Goal: Information Seeking & Learning: Learn about a topic

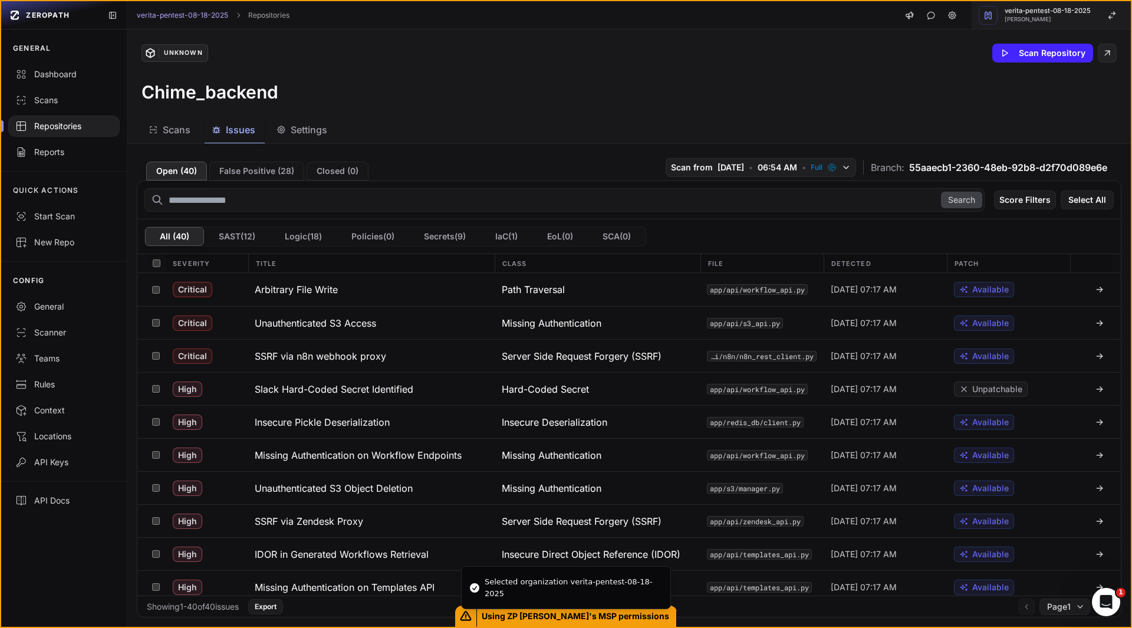
click at [1040, 14] on span "verita-pentest-08-18-2025" at bounding box center [1048, 11] width 86 height 6
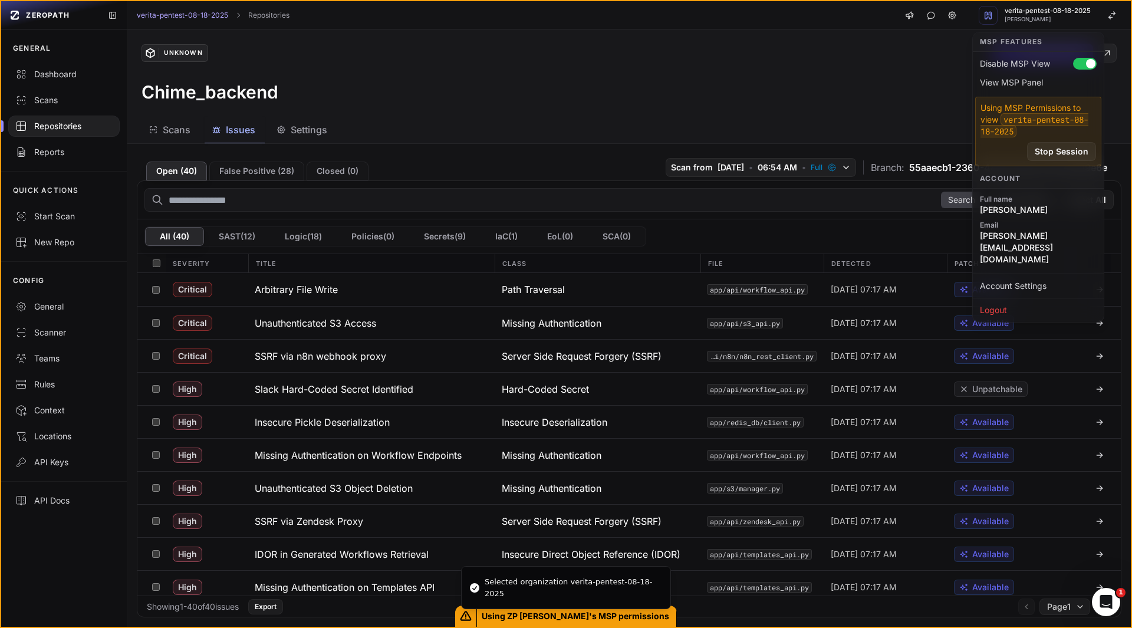
click at [395, 116] on div "Unknown Scan Repository Chime_backend" at bounding box center [628, 72] width 1003 height 87
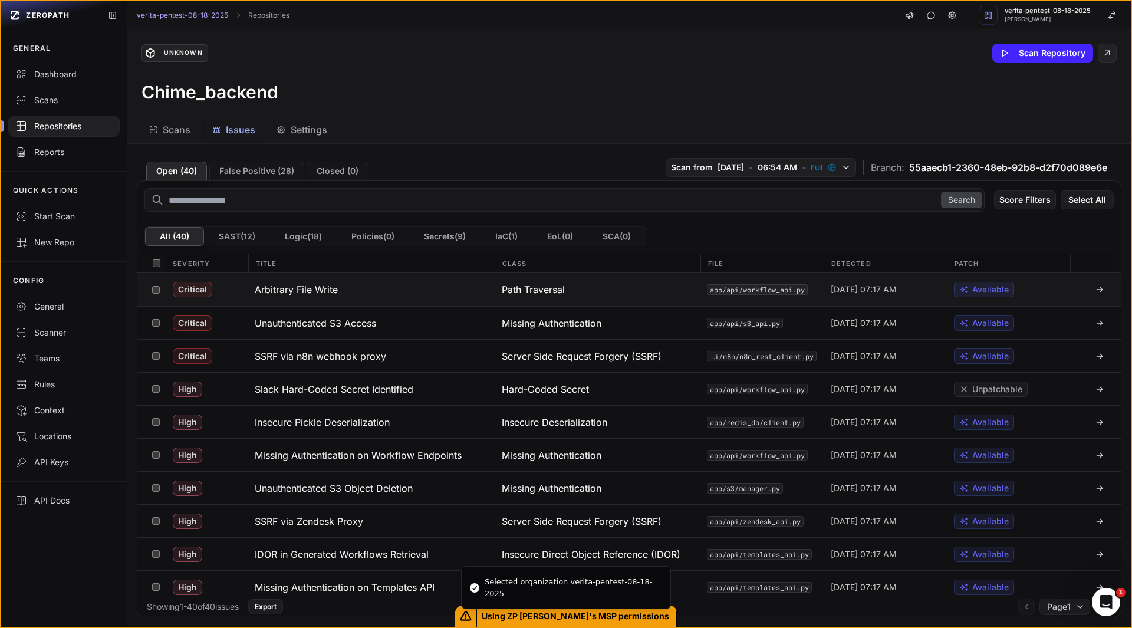
click at [320, 294] on h3 "Arbitrary File Write" at bounding box center [296, 289] width 83 height 14
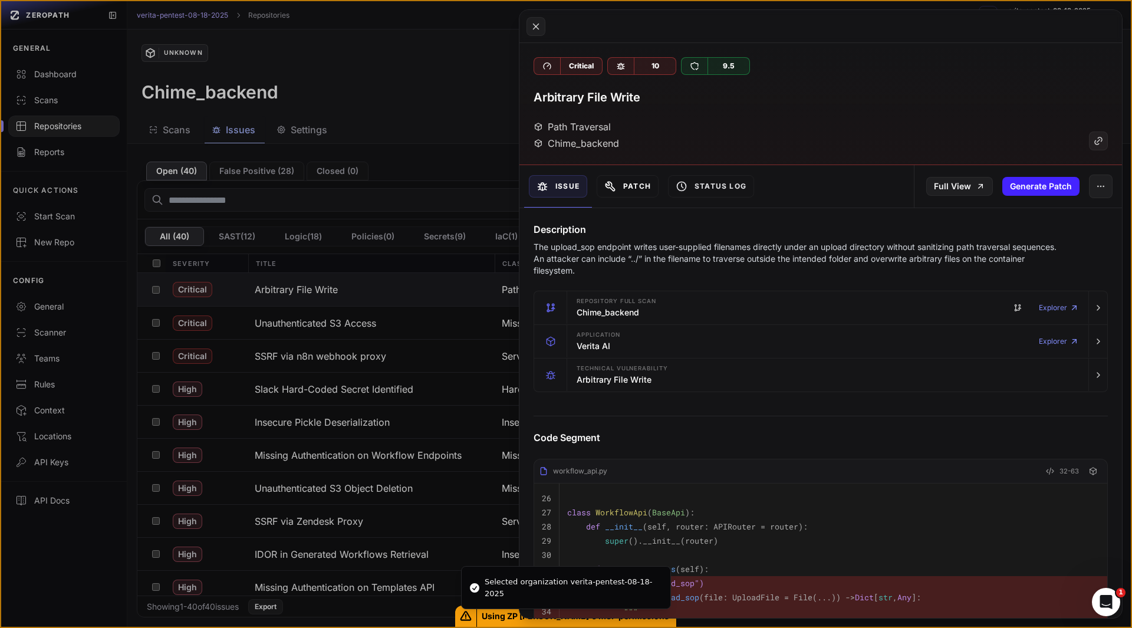
click at [653, 184] on button "Patch" at bounding box center [628, 186] width 62 height 22
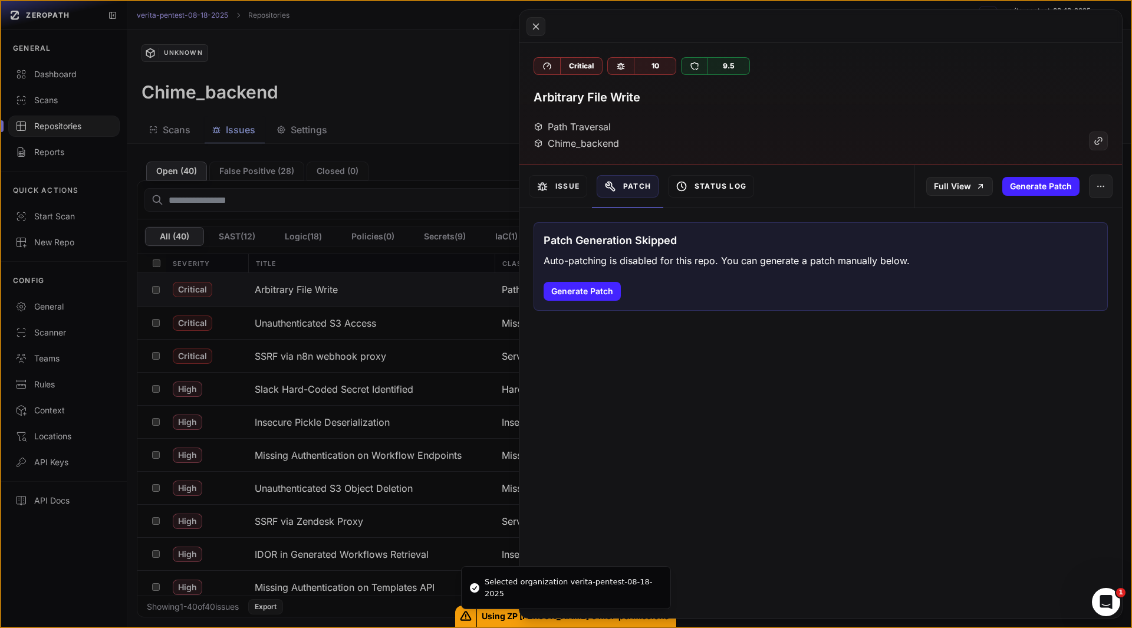
click at [726, 186] on button "Status Log" at bounding box center [711, 186] width 86 height 22
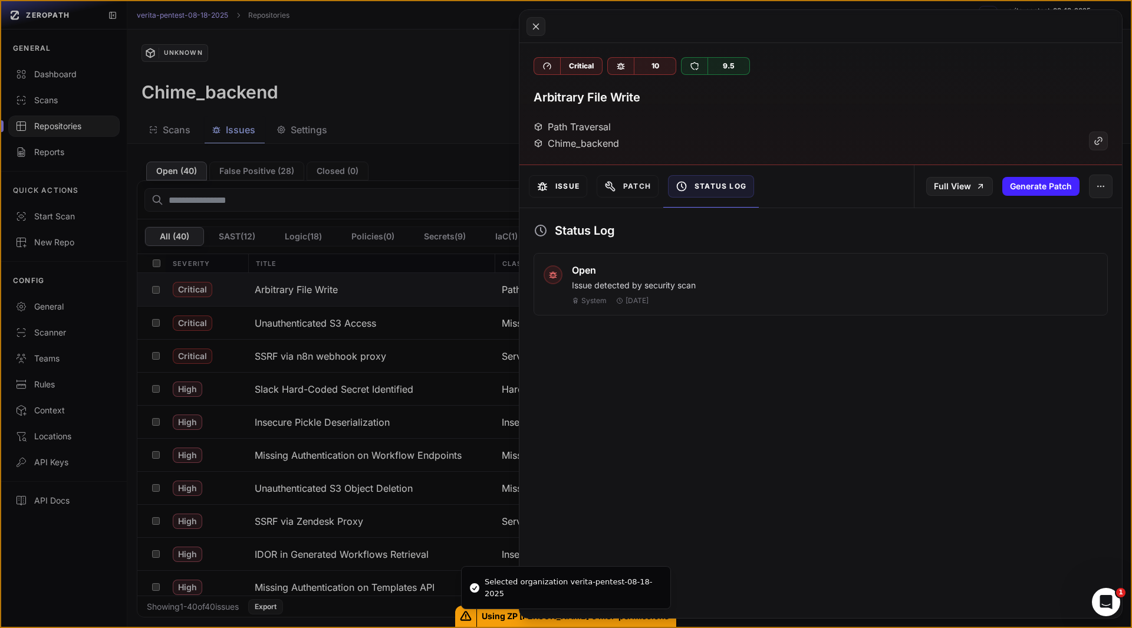
click at [565, 189] on button "Issue" at bounding box center [558, 186] width 58 height 22
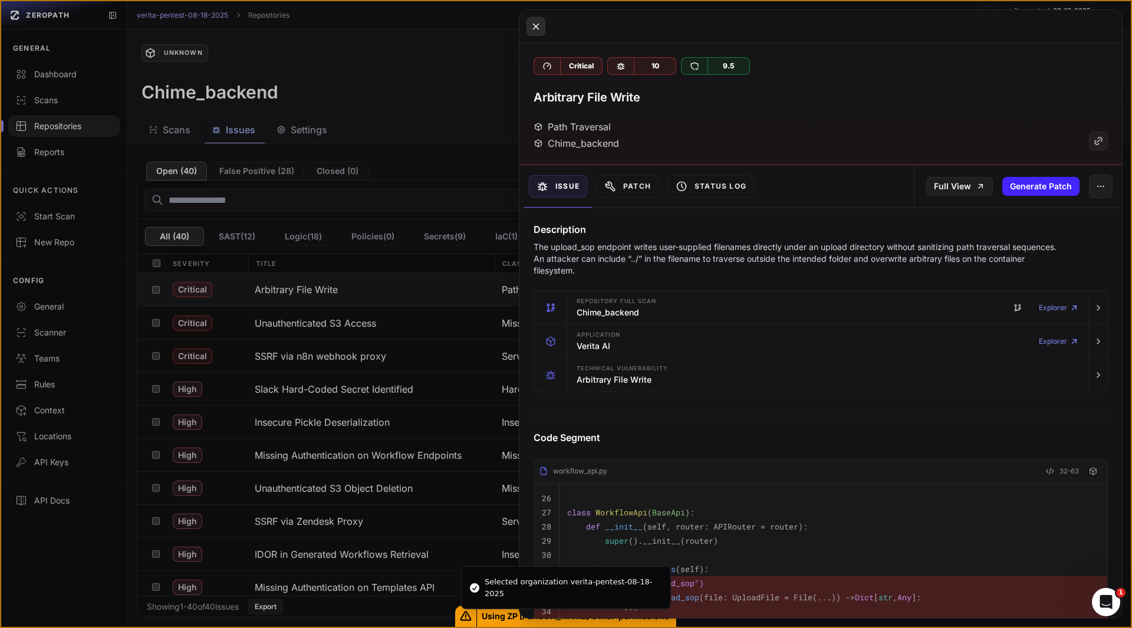
click at [536, 19] on icon at bounding box center [536, 26] width 11 height 14
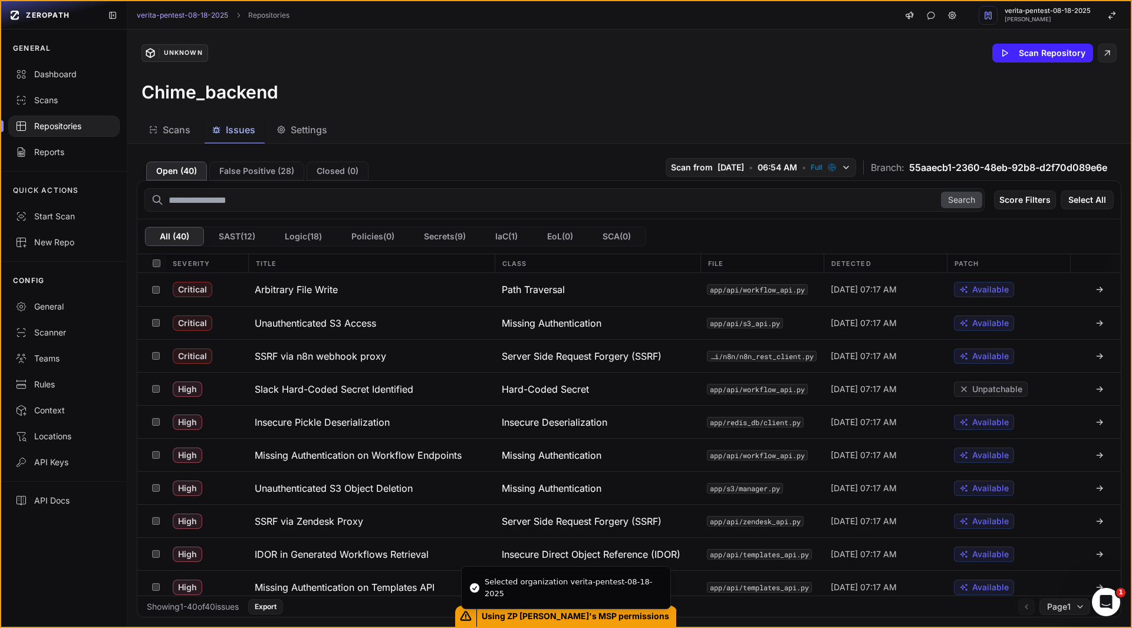
click at [520, 82] on div "Chime_backend" at bounding box center [628, 91] width 975 height 21
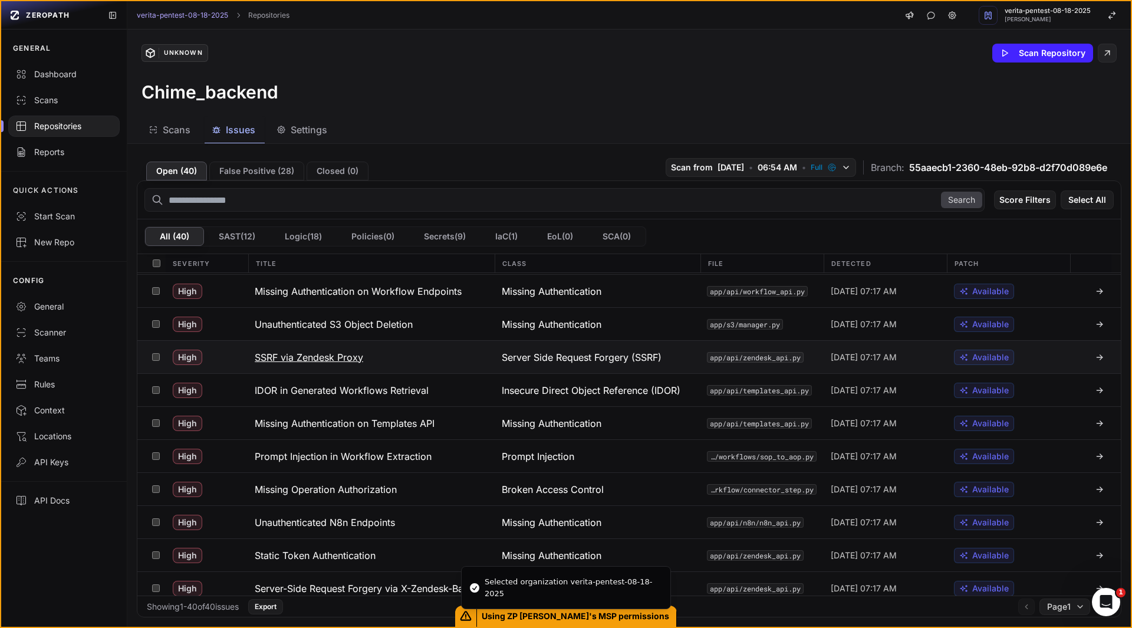
scroll to position [173, 0]
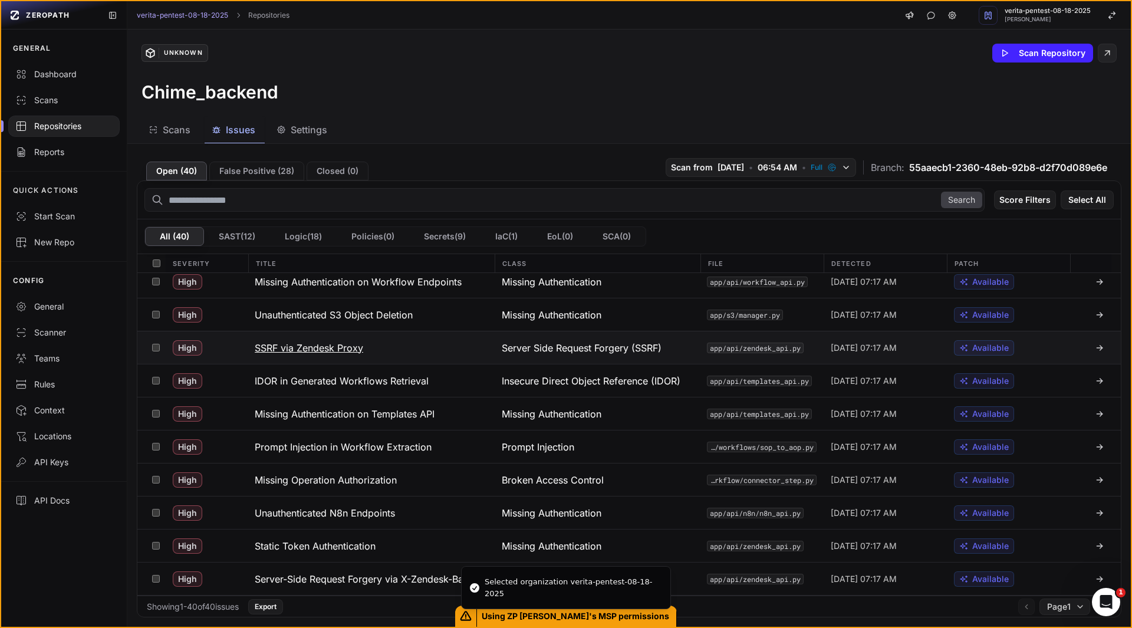
click at [332, 348] on h3 "SSRF via Zendesk Proxy" at bounding box center [309, 348] width 108 height 14
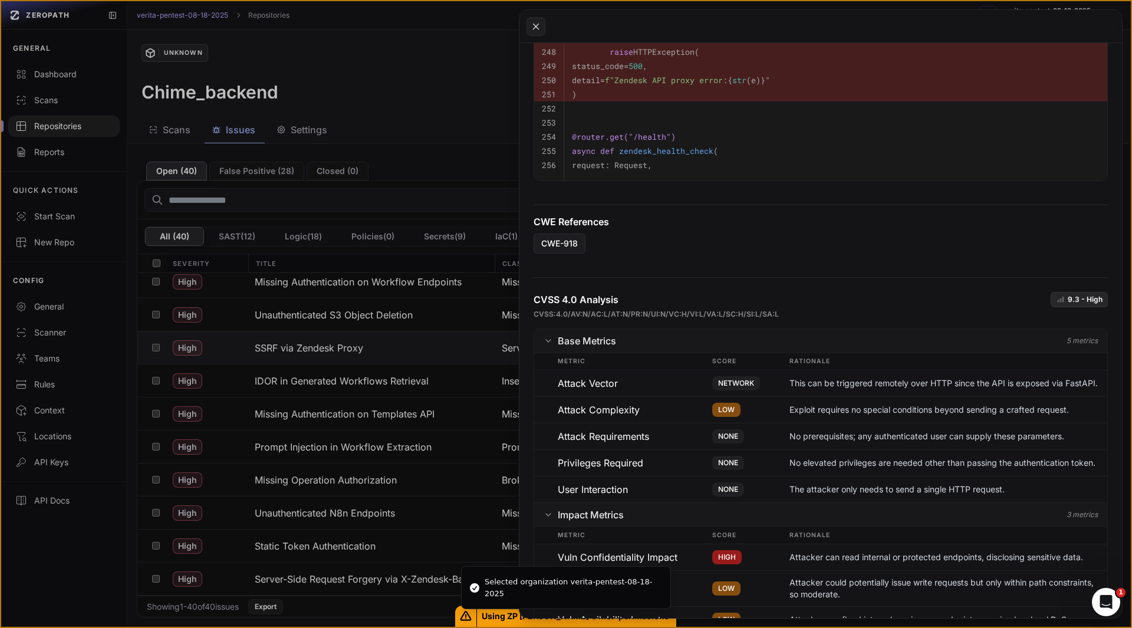
scroll to position [2523, 0]
